Goal: Book appointment/travel/reservation

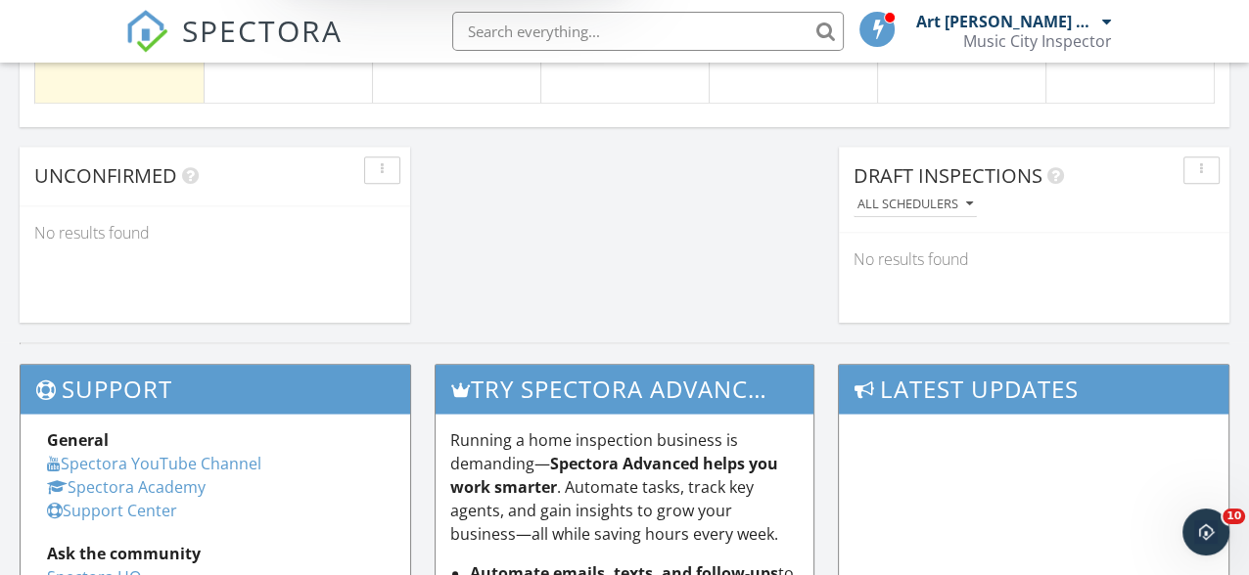
scroll to position [1468, 0]
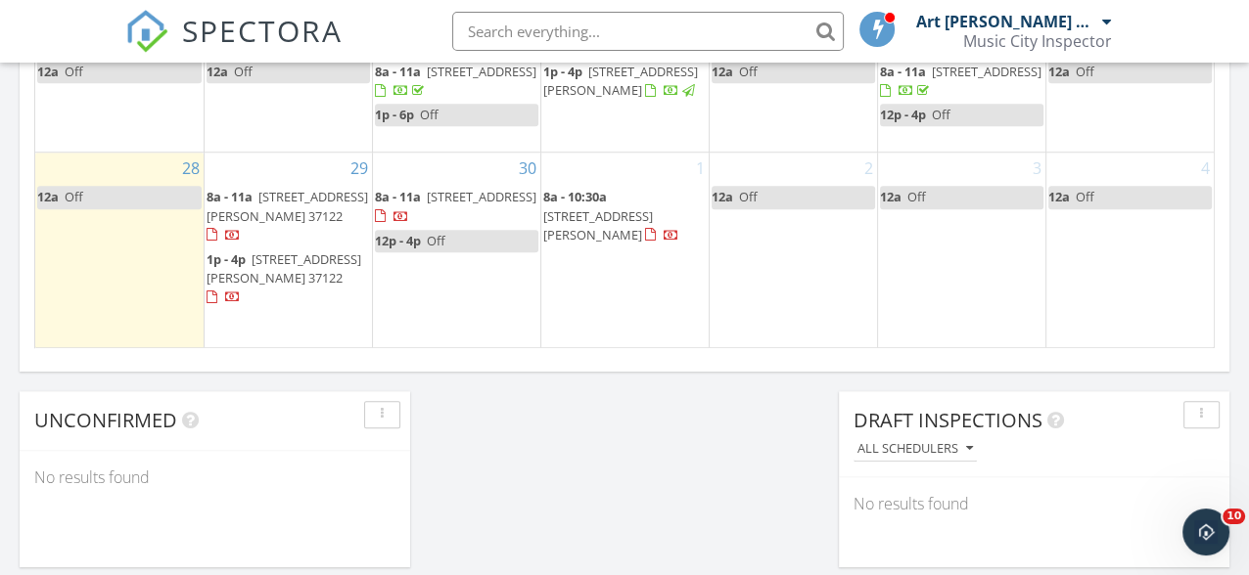
click at [600, 293] on div "1 8a - 10:30a [STREET_ADDRESS][PERSON_NAME]" at bounding box center [624, 250] width 167 height 195
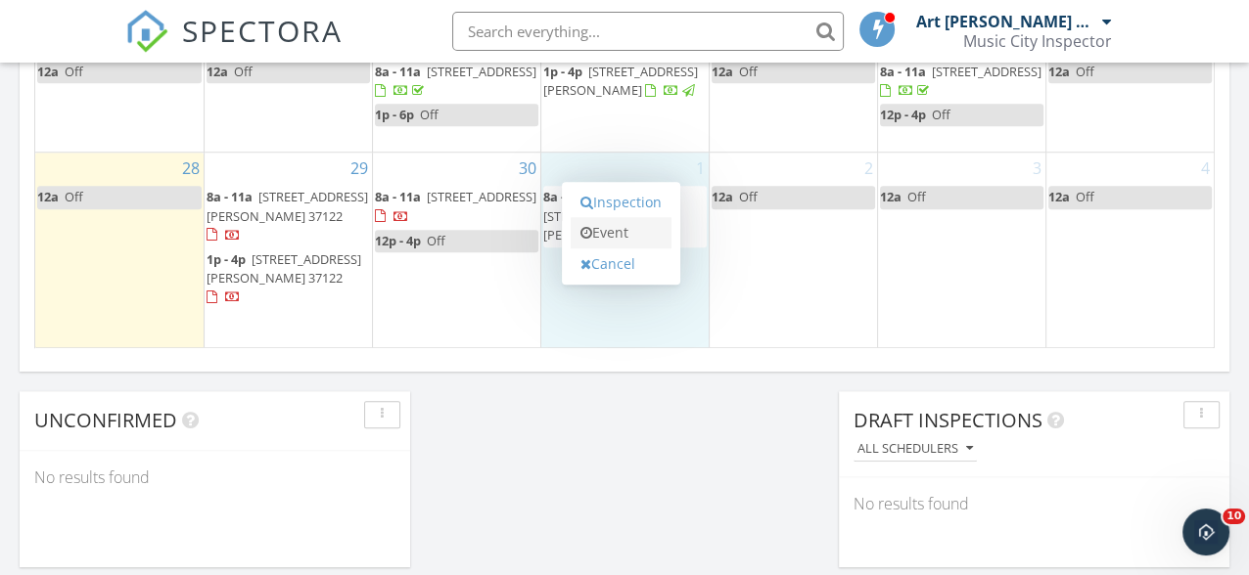
click at [602, 245] on link "Event" at bounding box center [621, 232] width 101 height 31
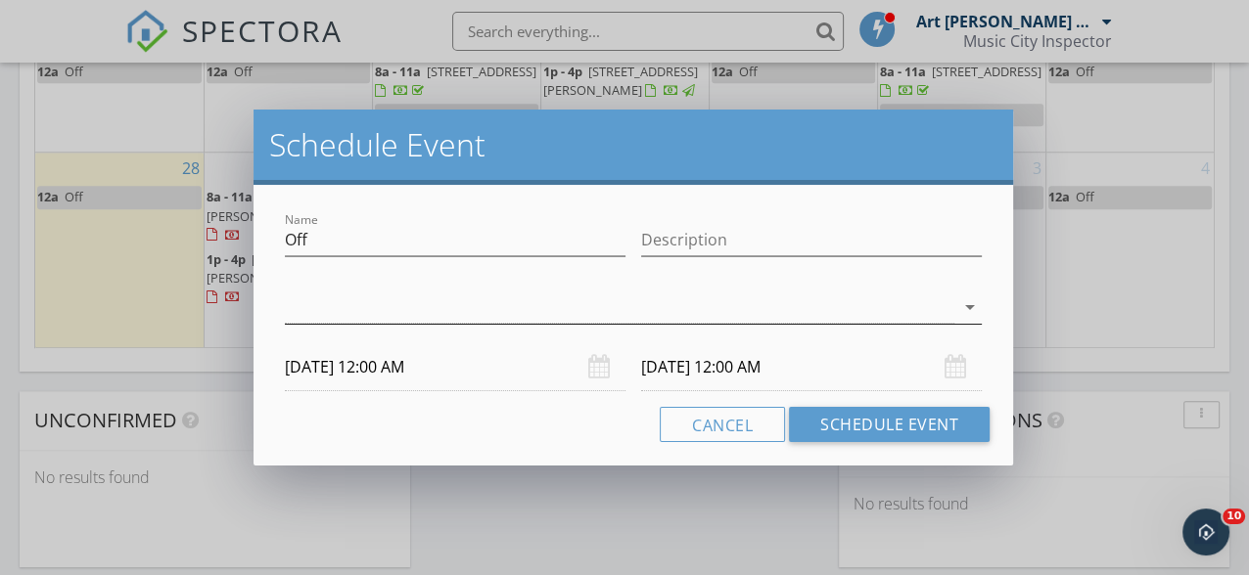
click at [379, 302] on div at bounding box center [619, 308] width 669 height 32
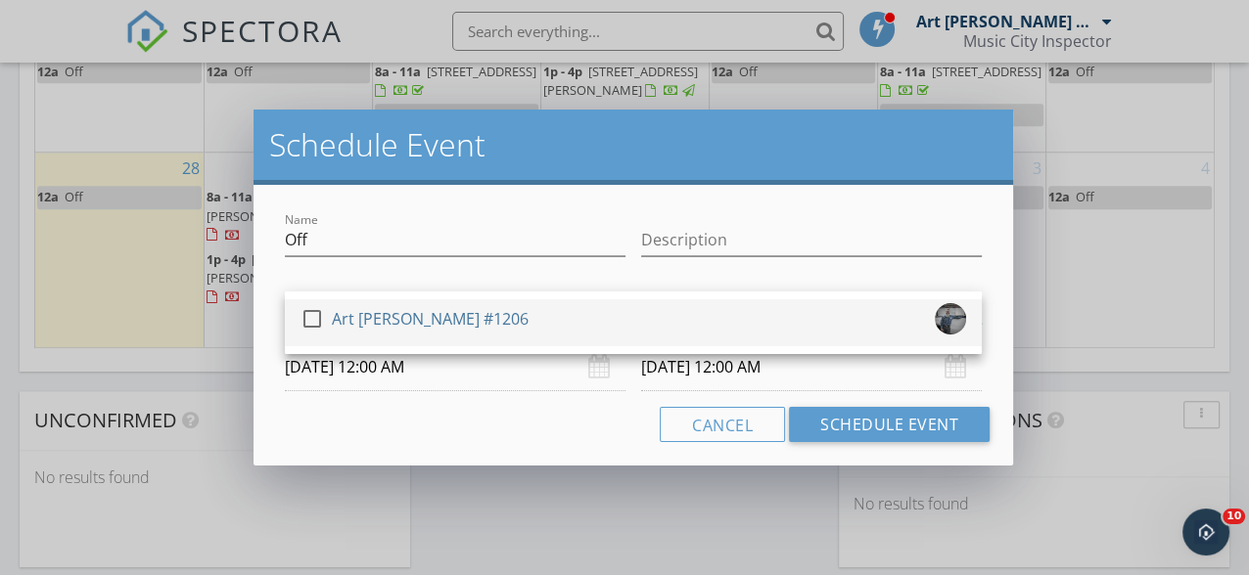
click at [351, 320] on div "Art [PERSON_NAME] #1206" at bounding box center [430, 318] width 197 height 31
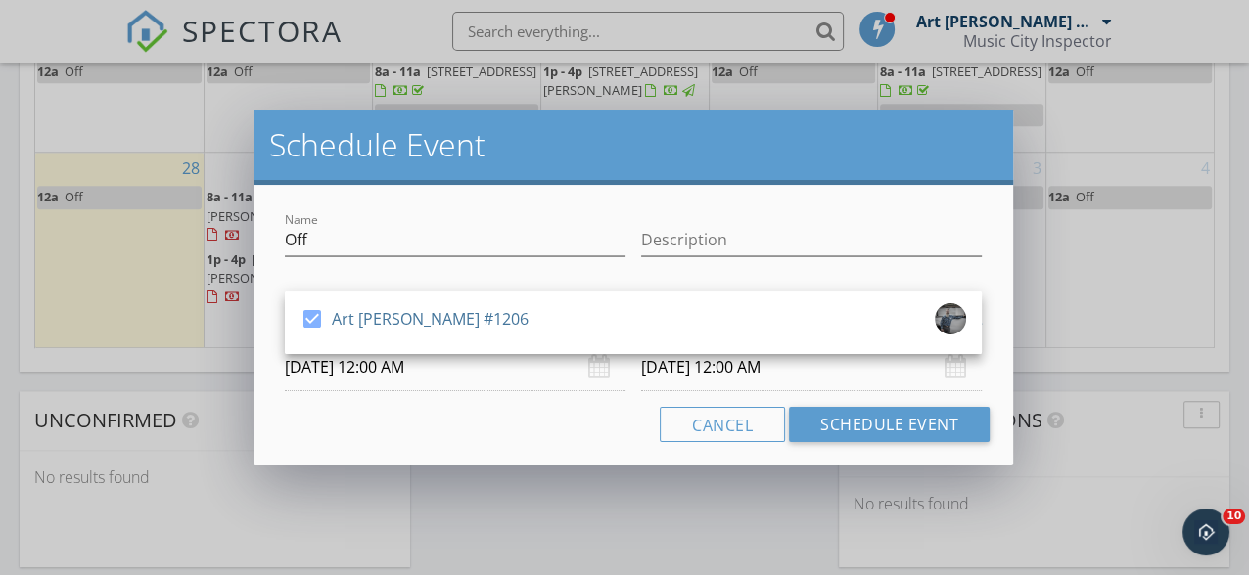
click at [407, 367] on input "[DATE] 12:00 AM" at bounding box center [455, 368] width 341 height 48
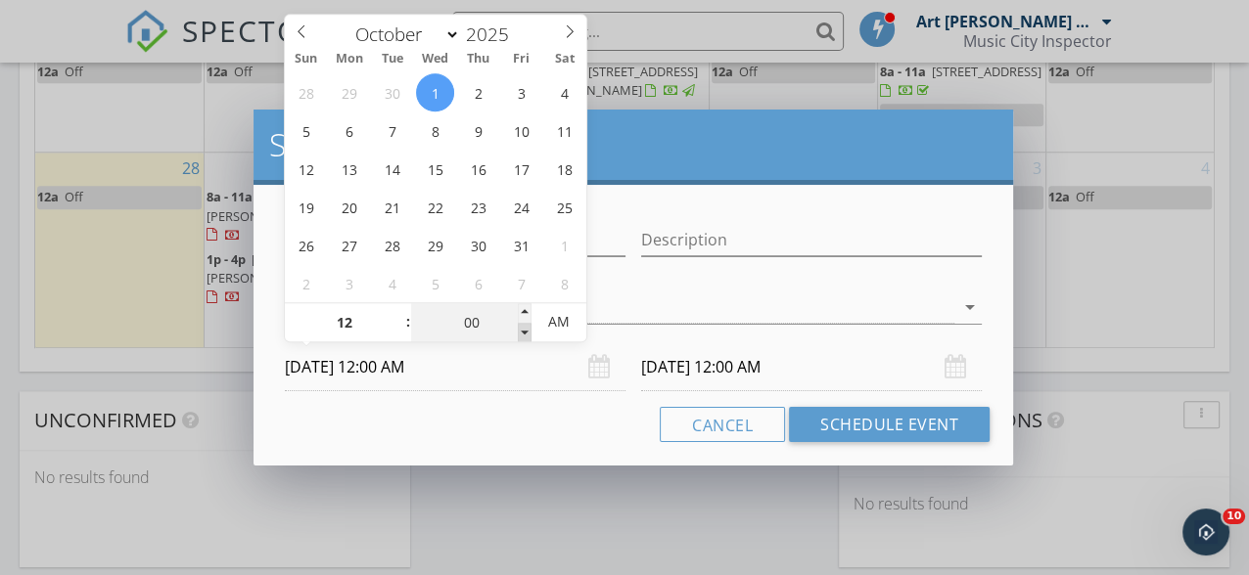
type input "11"
type input "55"
type input "[DATE] 11:55 PM"
click at [525, 334] on span at bounding box center [525, 333] width 14 height 20
type input "[DATE] 11:55 PM"
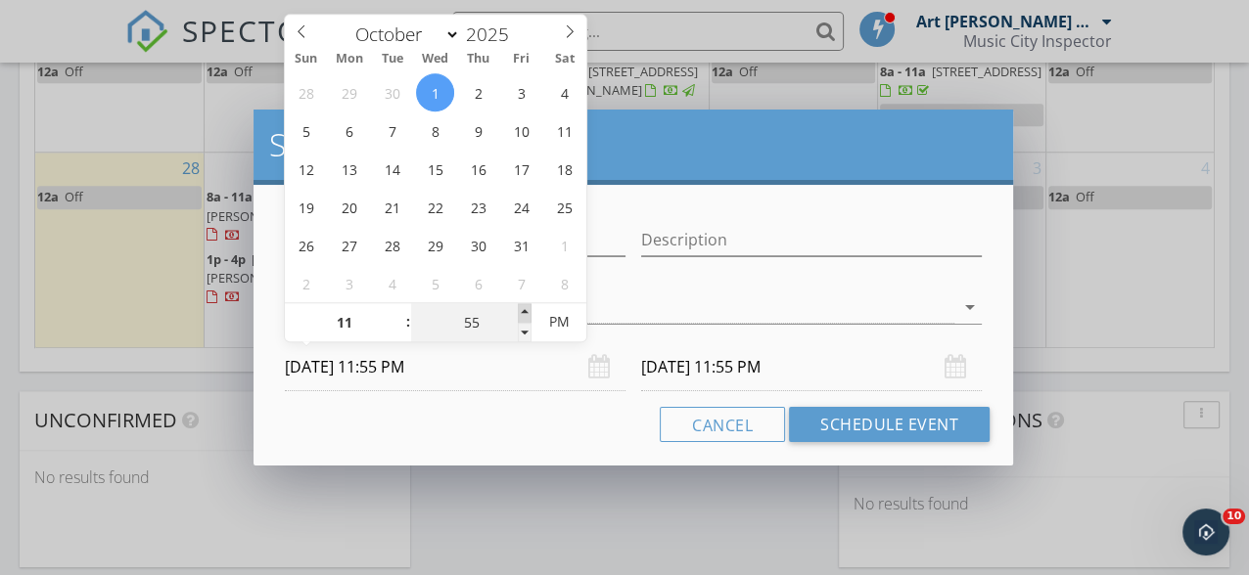
type input "12"
type input "00"
type input "[DATE] 12:00 AM"
click at [525, 304] on span at bounding box center [525, 313] width 14 height 20
type input "[DATE] 12:00 AM"
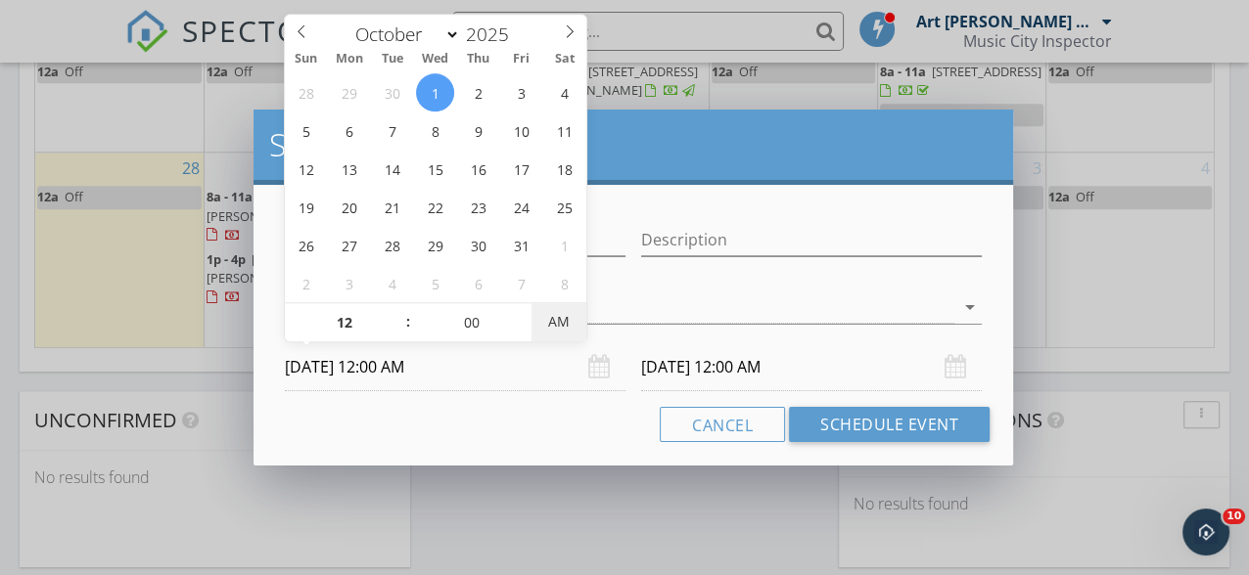
type input "[DATE] 12:00 PM"
click at [565, 322] on span "PM" at bounding box center [558, 321] width 54 height 39
click at [713, 368] on input "[DATE] 12:00 PM" at bounding box center [811, 368] width 341 height 48
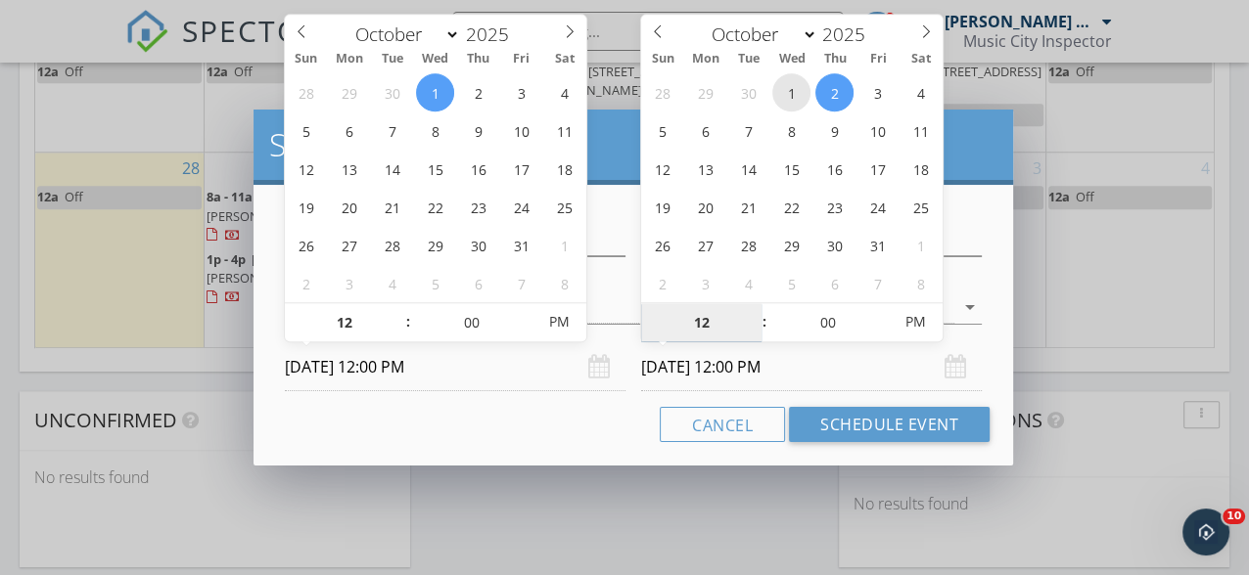
type input "[DATE] 12:00 PM"
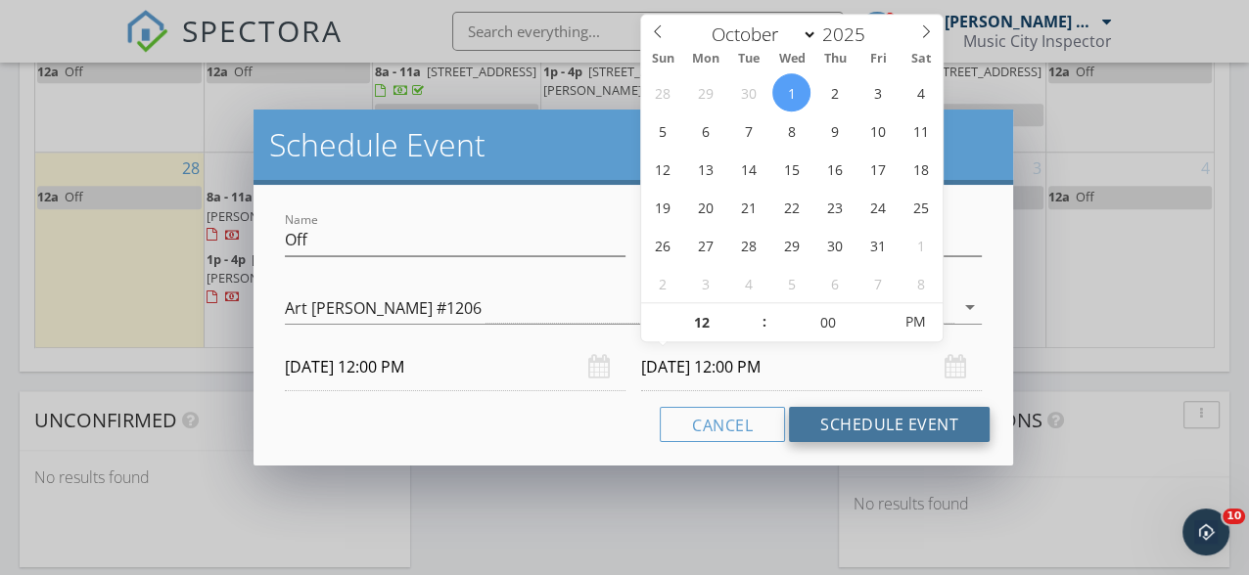
click at [855, 434] on button "Schedule Event" at bounding box center [889, 424] width 201 height 35
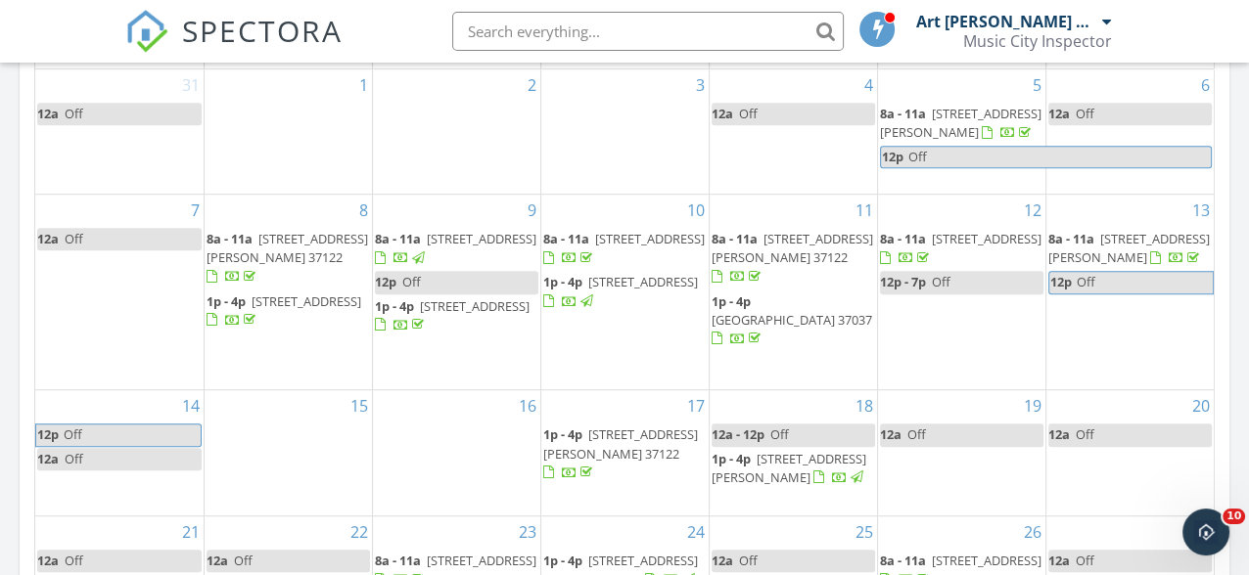
scroll to position [734, 0]
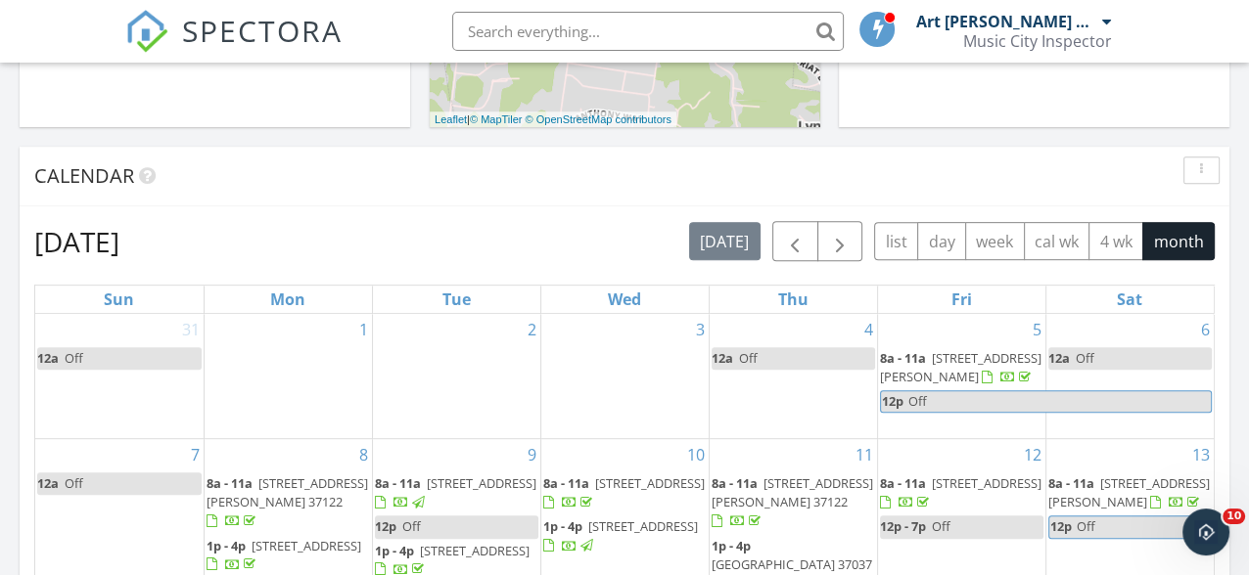
click at [1038, 188] on div "Calendar" at bounding box center [609, 175] width 1151 height 29
click at [840, 245] on span "button" at bounding box center [839, 241] width 23 height 23
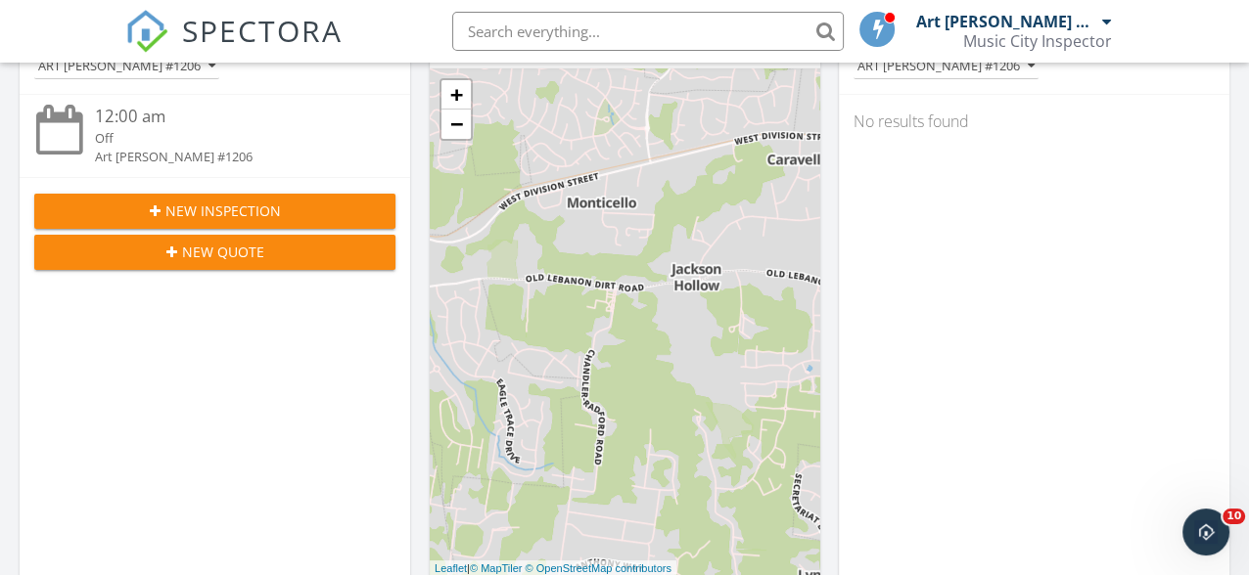
scroll to position [122, 0]
